Goal: Task Accomplishment & Management: Manage account settings

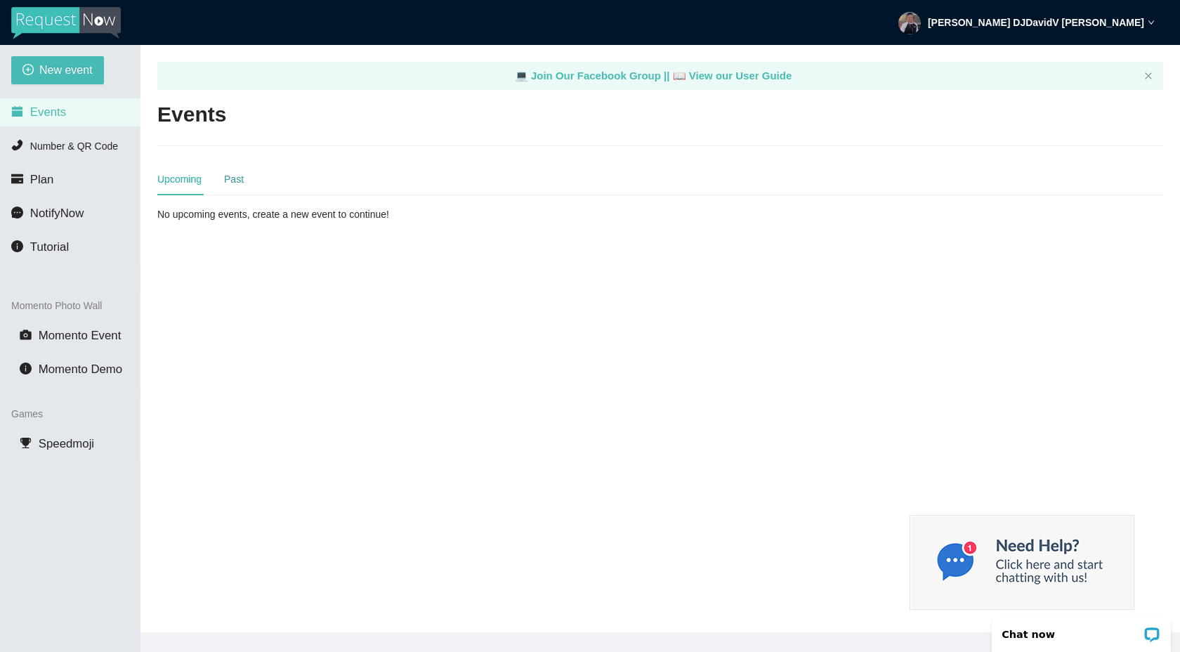
click at [235, 181] on div "Past" at bounding box center [234, 178] width 20 height 15
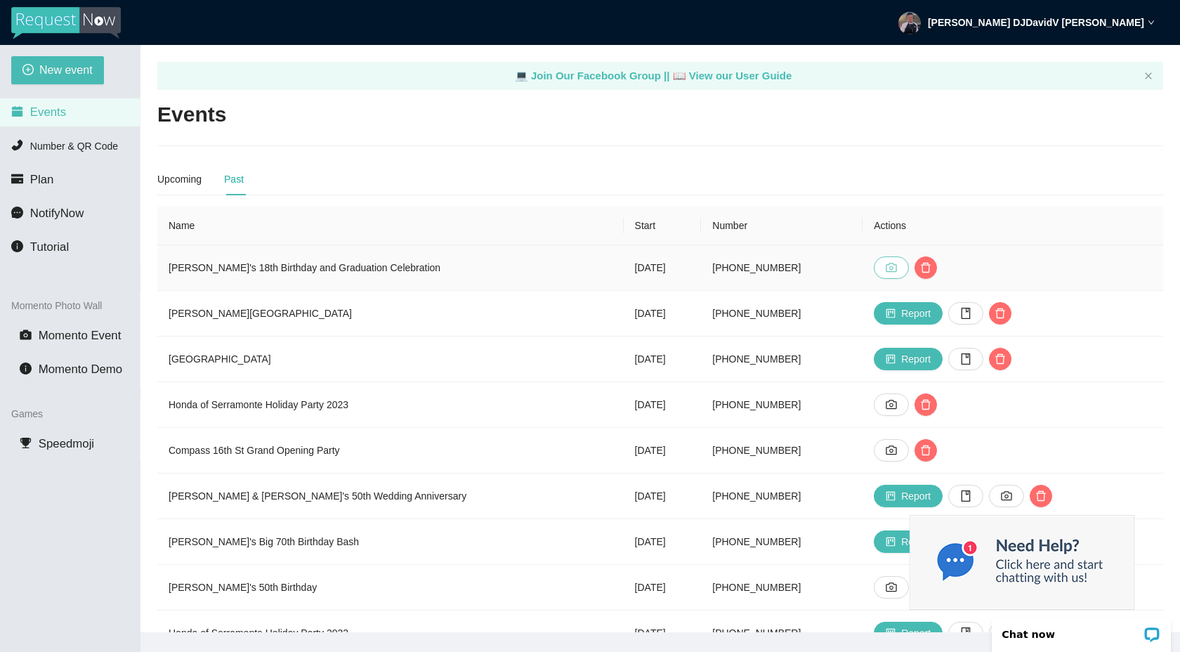
click at [882, 271] on button "button" at bounding box center [891, 267] width 35 height 22
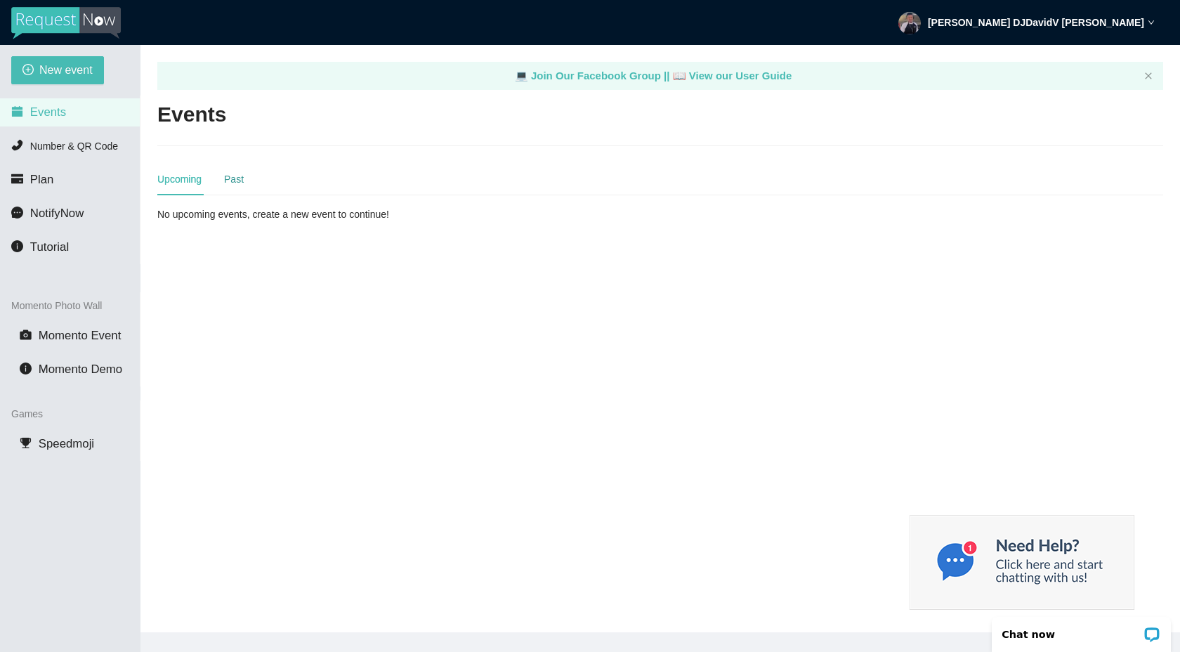
click at [240, 179] on div "Past" at bounding box center [234, 178] width 20 height 15
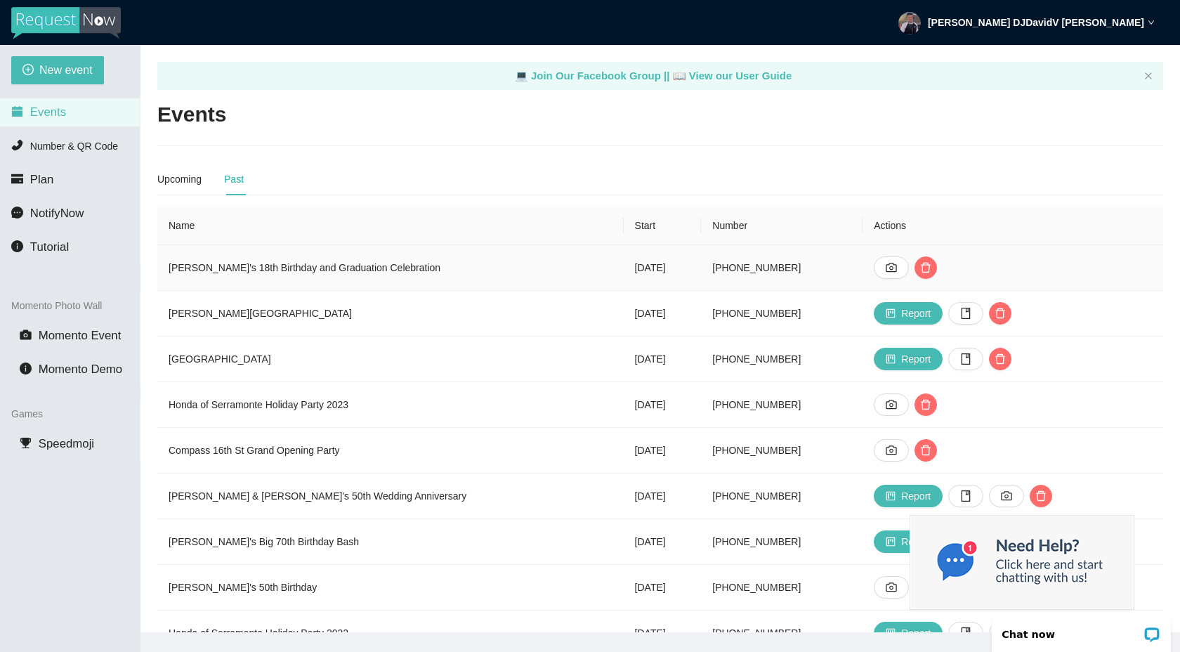
click at [287, 266] on td "[PERSON_NAME]'s 18th Birthday and Graduation Celebration" at bounding box center [390, 268] width 467 height 46
click at [624, 268] on td "[DATE]" at bounding box center [663, 268] width 78 height 46
click at [790, 273] on td "[PHONE_NUMBER]" at bounding box center [782, 268] width 162 height 46
click at [897, 403] on icon "camera" at bounding box center [891, 404] width 11 height 11
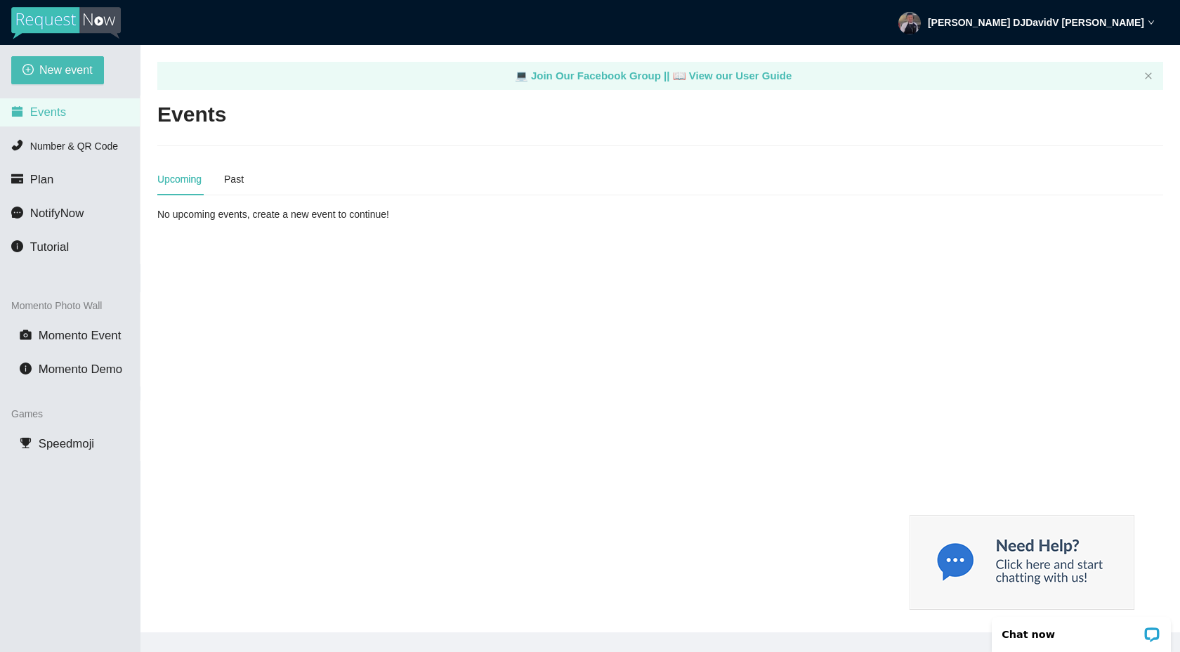
click at [249, 178] on div "Upcoming Past" at bounding box center [660, 179] width 1006 height 32
click at [237, 179] on div "Past" at bounding box center [234, 178] width 20 height 15
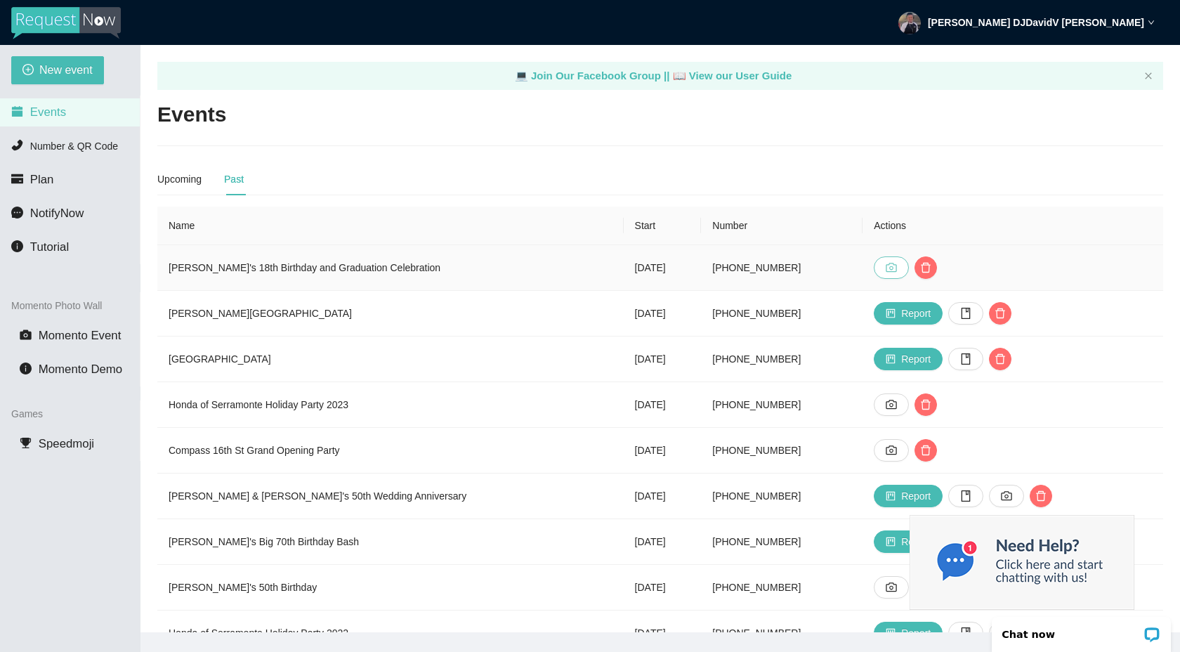
click at [884, 261] on button "button" at bounding box center [891, 267] width 35 height 22
